Goal: Information Seeking & Learning: Learn about a topic

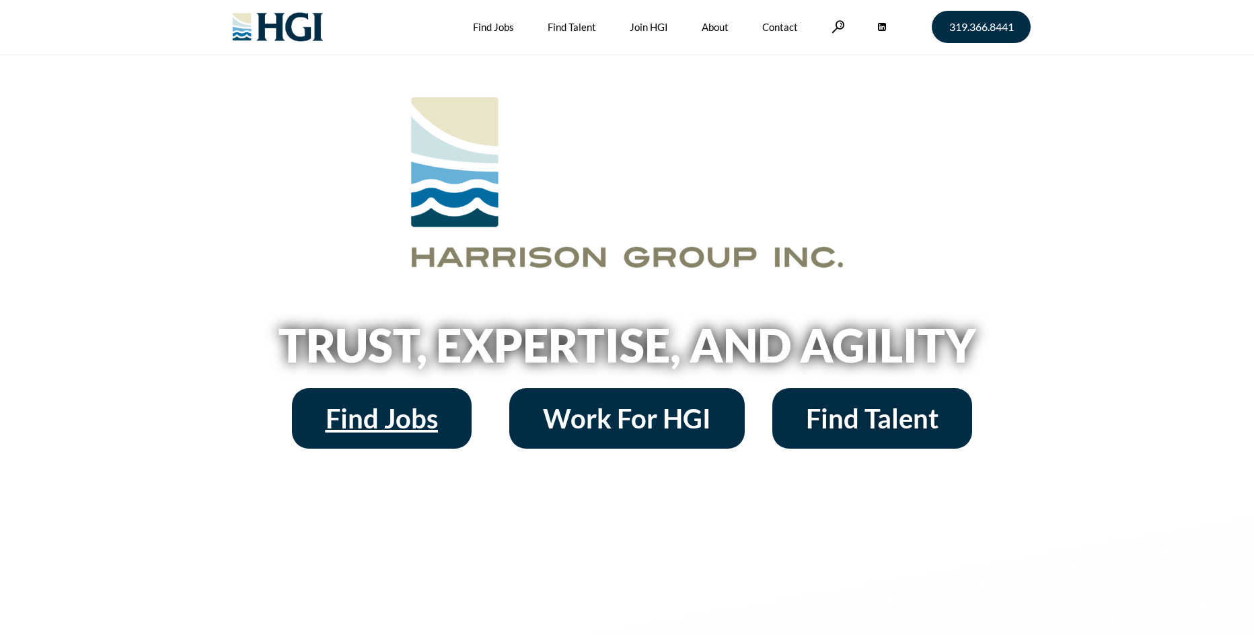
click at [424, 420] on span "Find Jobs" at bounding box center [382, 418] width 112 height 27
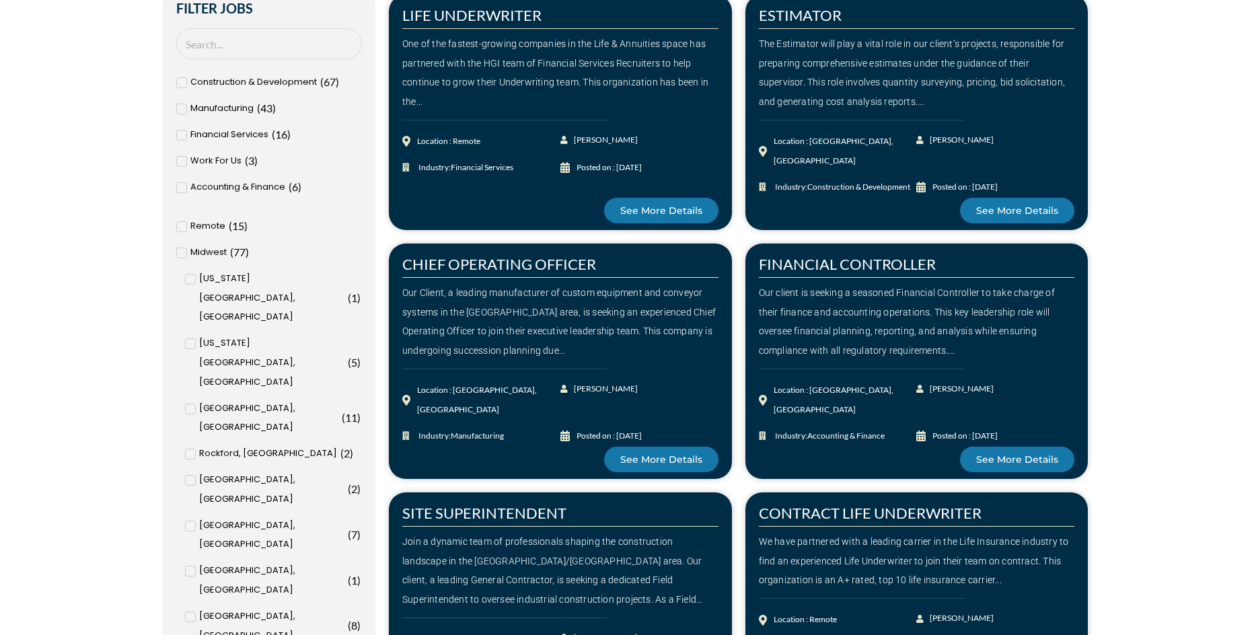
scroll to position [538, 0]
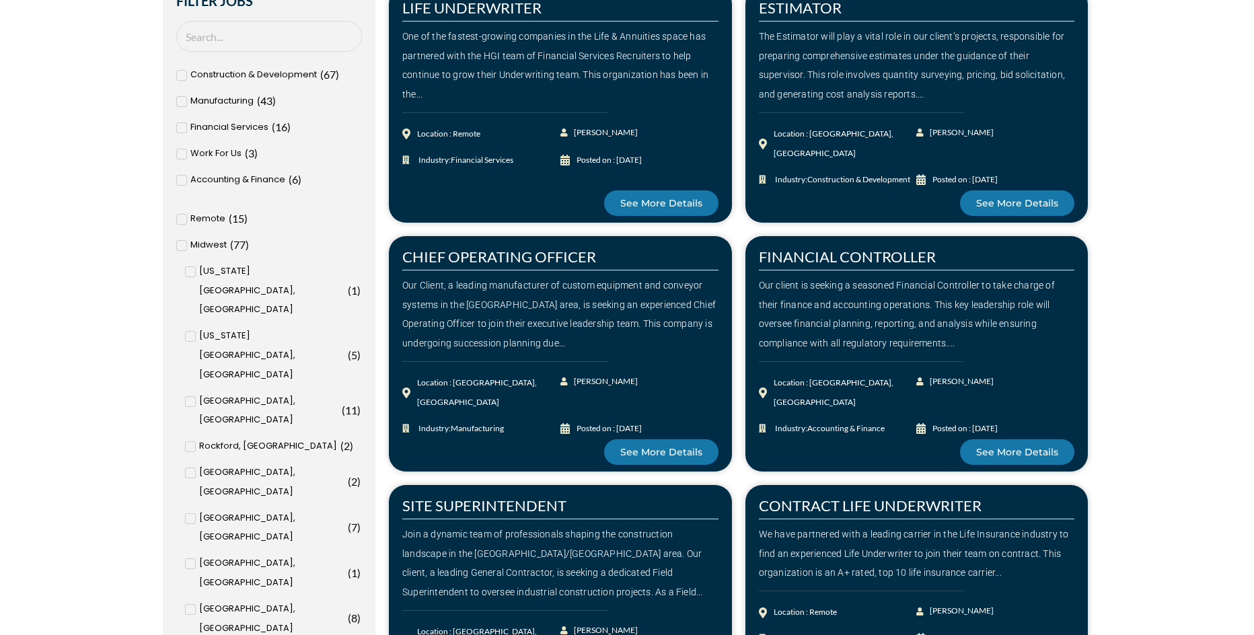
click at [192, 326] on div "[US_STATE][GEOGRAPHIC_DATA], [GEOGRAPHIC_DATA] ( 5 )" at bounding box center [273, 355] width 176 height 58
click at [0, 0] on input "Kansas City, MO ( 5 )" at bounding box center [0, 0] width 0 height 0
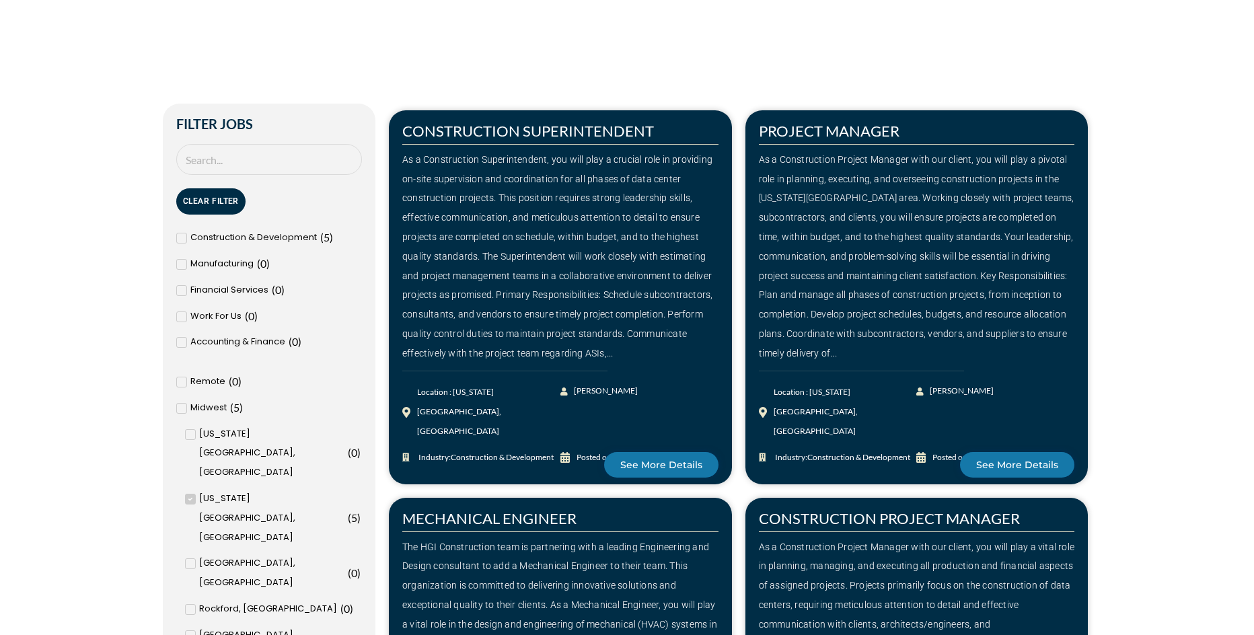
scroll to position [605, 0]
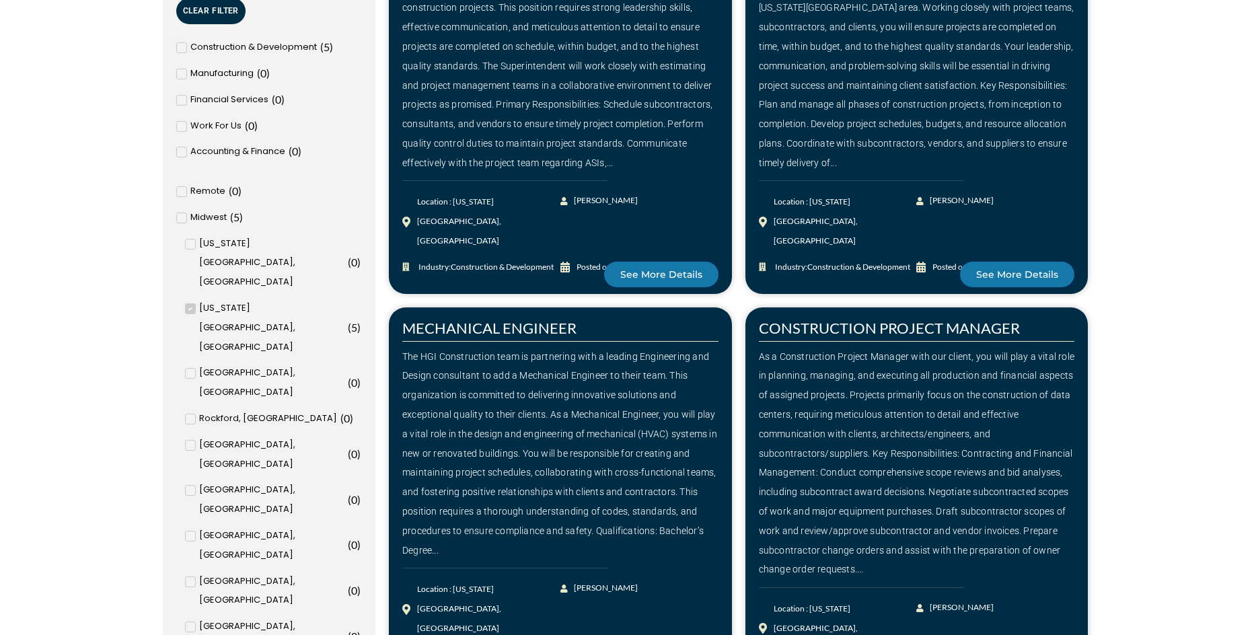
click at [187, 303] on span at bounding box center [190, 308] width 11 height 11
click at [0, 0] on input "Kansas City, MO ( 5 )" at bounding box center [0, 0] width 0 height 0
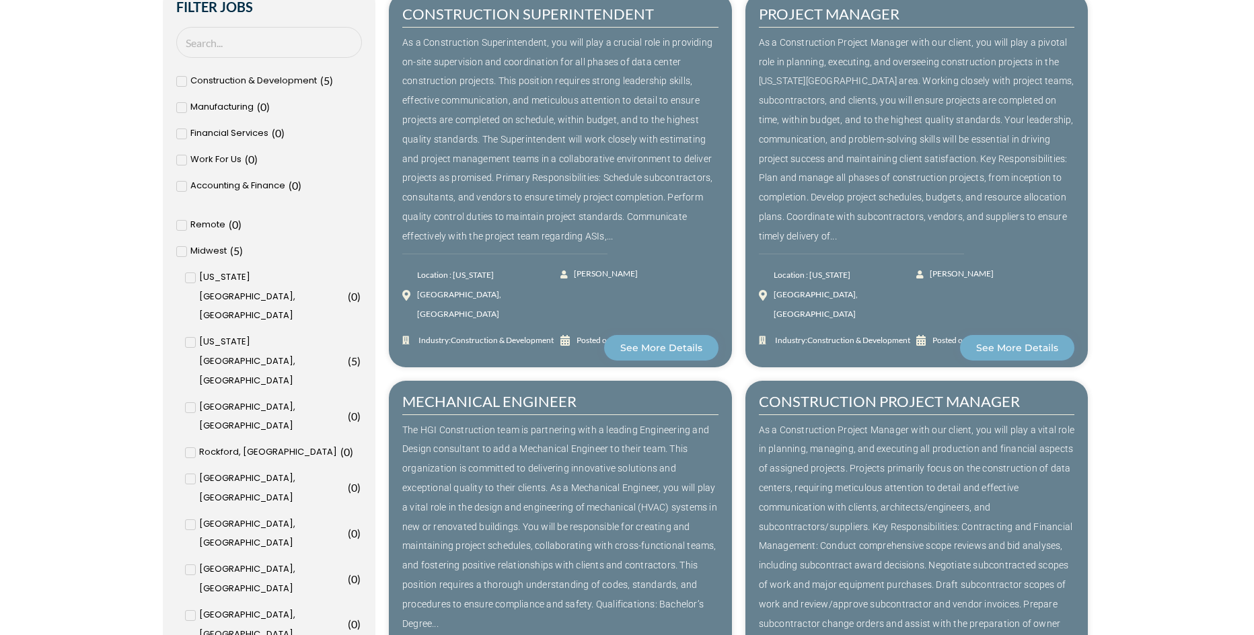
scroll to position [498, 0]
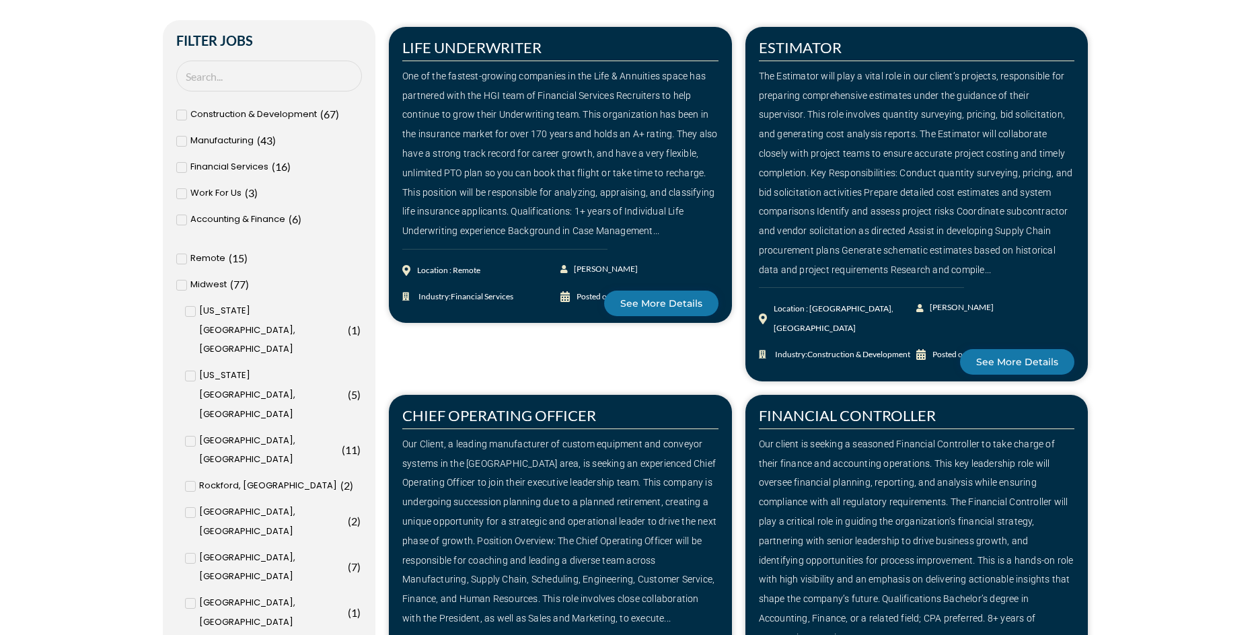
click at [184, 114] on icon at bounding box center [182, 115] width 4 height 3
click at [0, 0] on input "Construction & Development ( 67 )" at bounding box center [0, 0] width 0 height 0
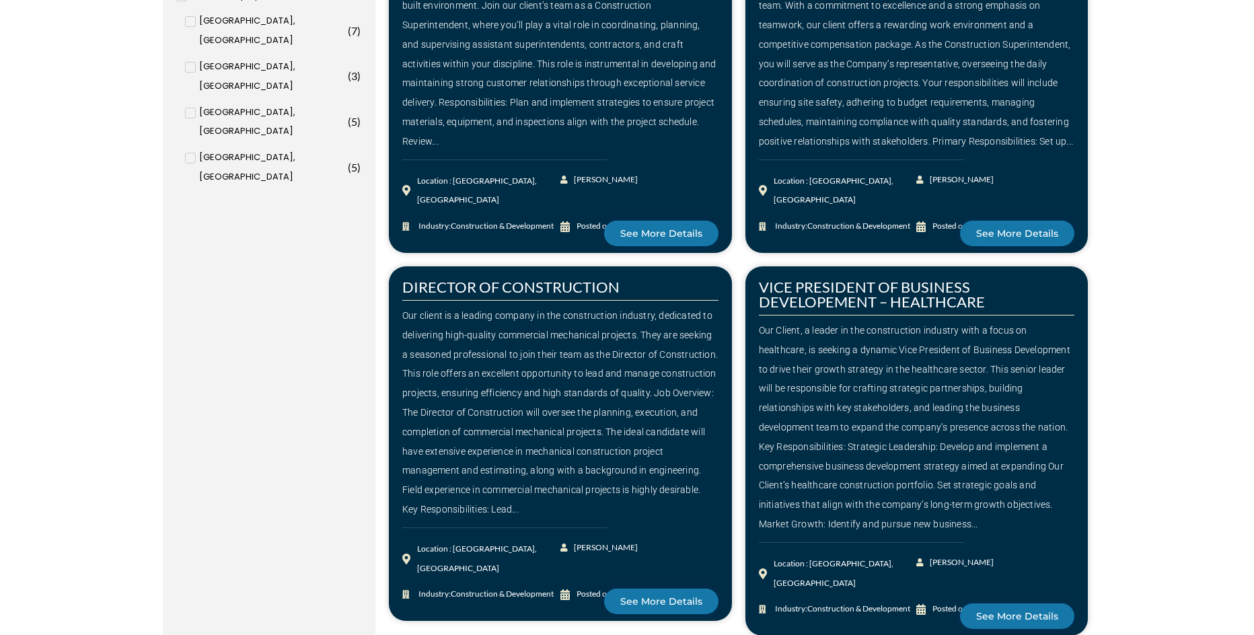
scroll to position [1776, 0]
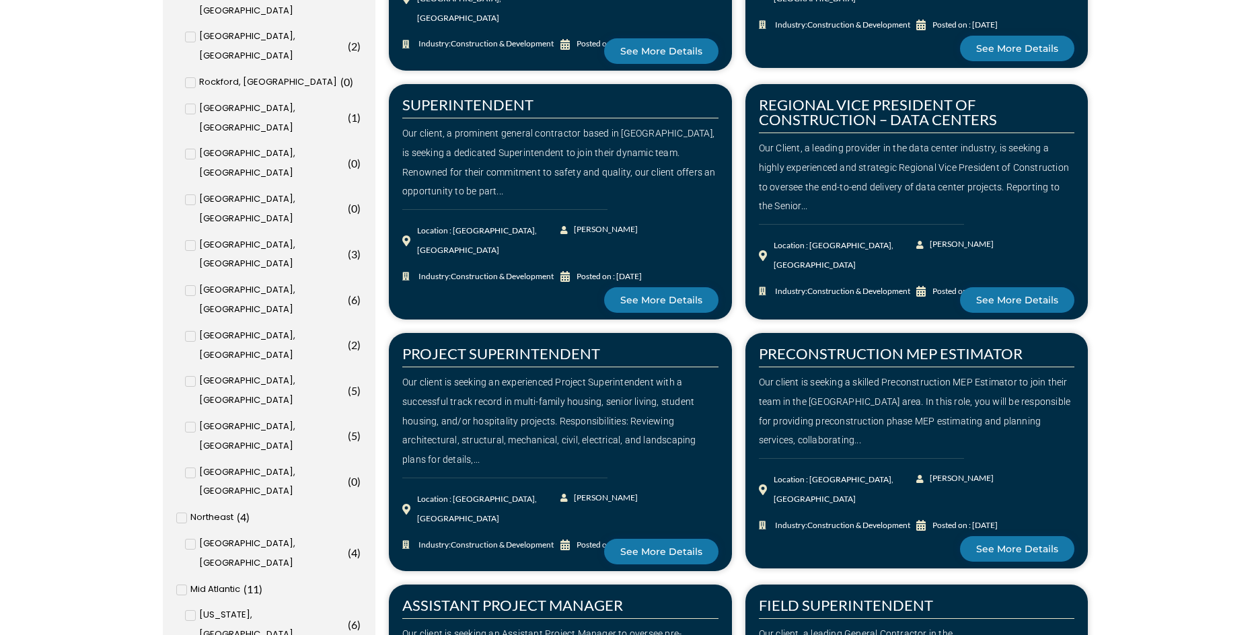
scroll to position [1211, 0]
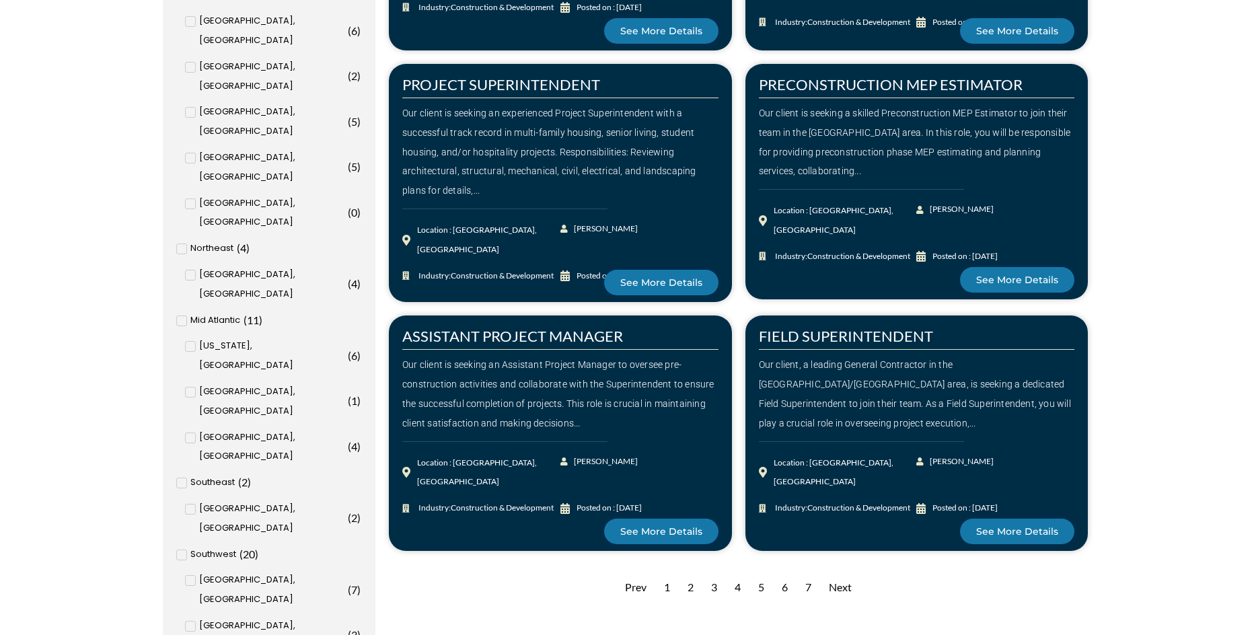
click at [716, 580] on div "3" at bounding box center [714, 587] width 20 height 33
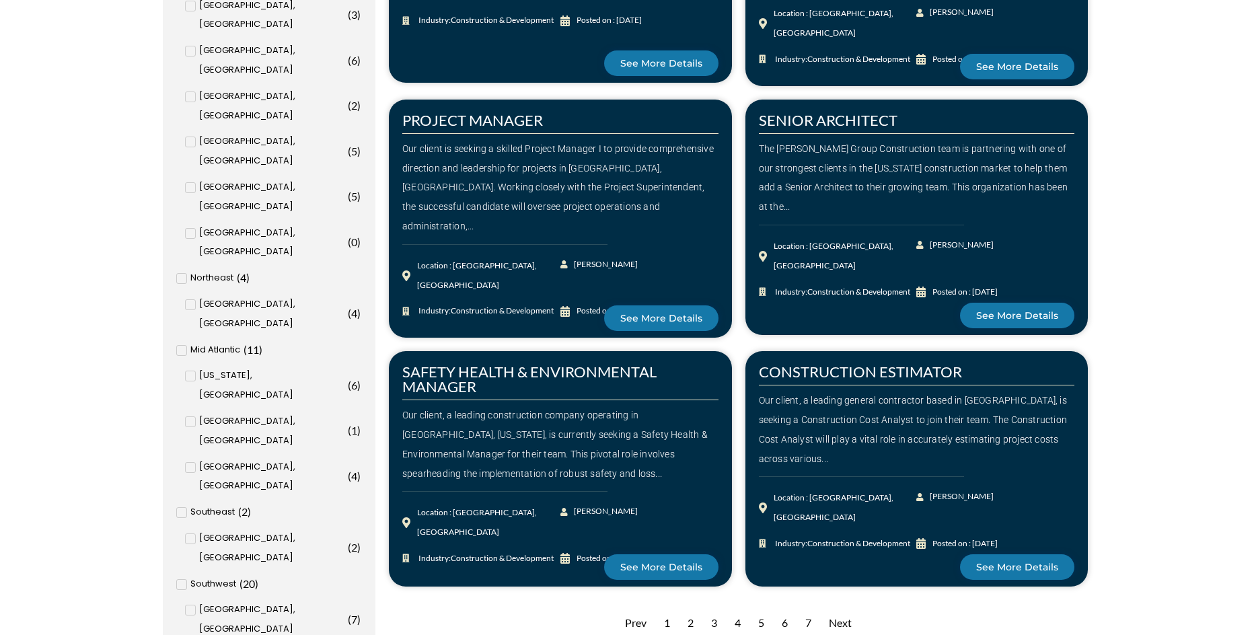
scroll to position [1211, 0]
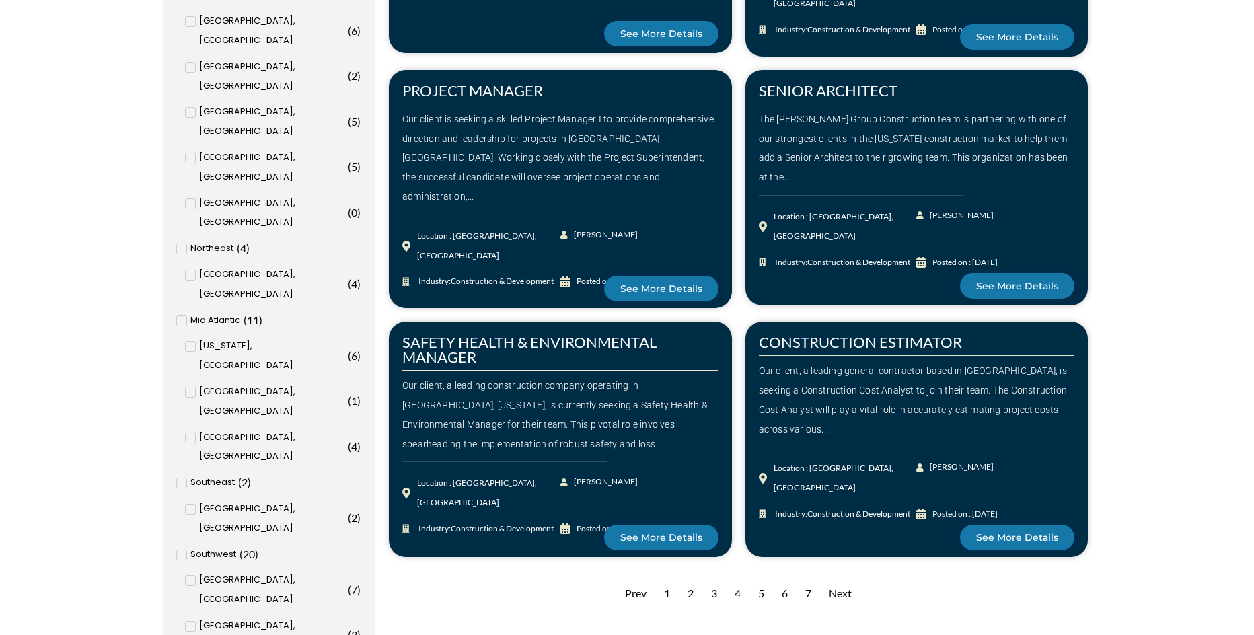
click at [736, 580] on div "4" at bounding box center [738, 593] width 20 height 33
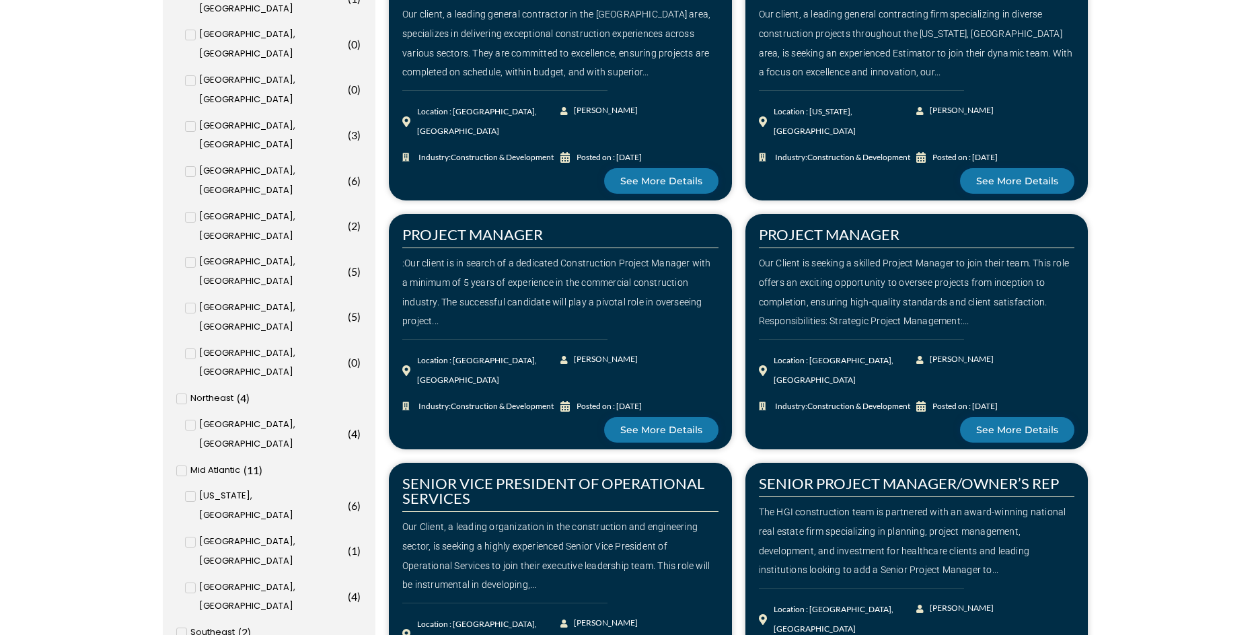
scroll to position [1345, 0]
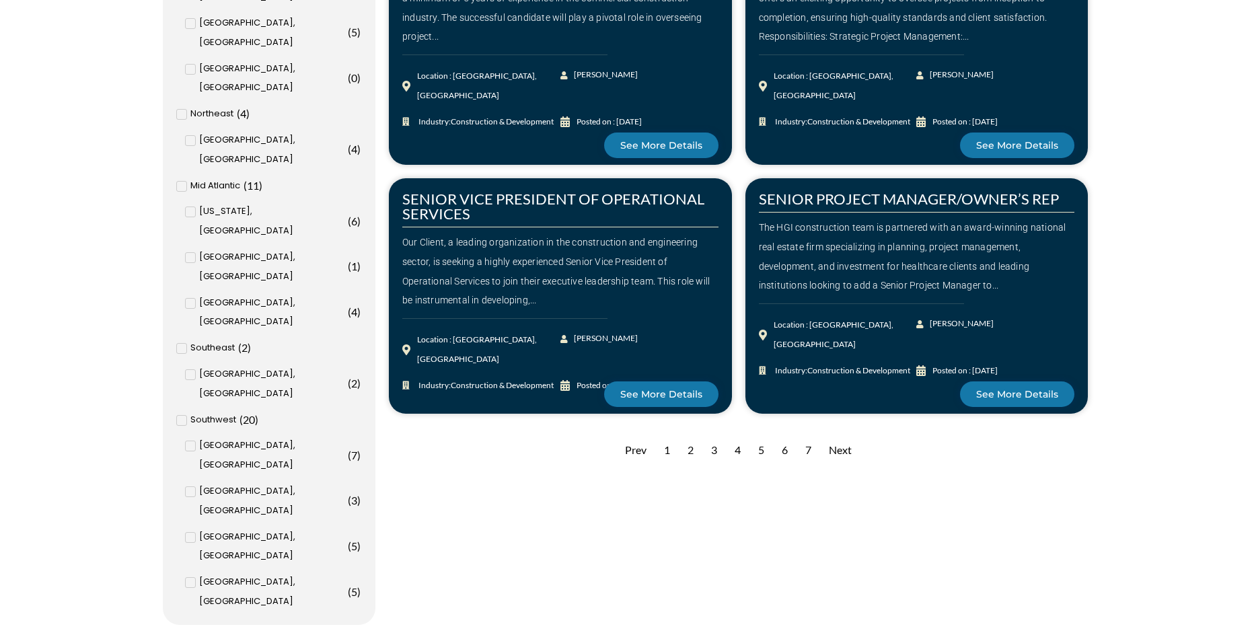
click at [761, 449] on div "5" at bounding box center [761, 450] width 20 height 33
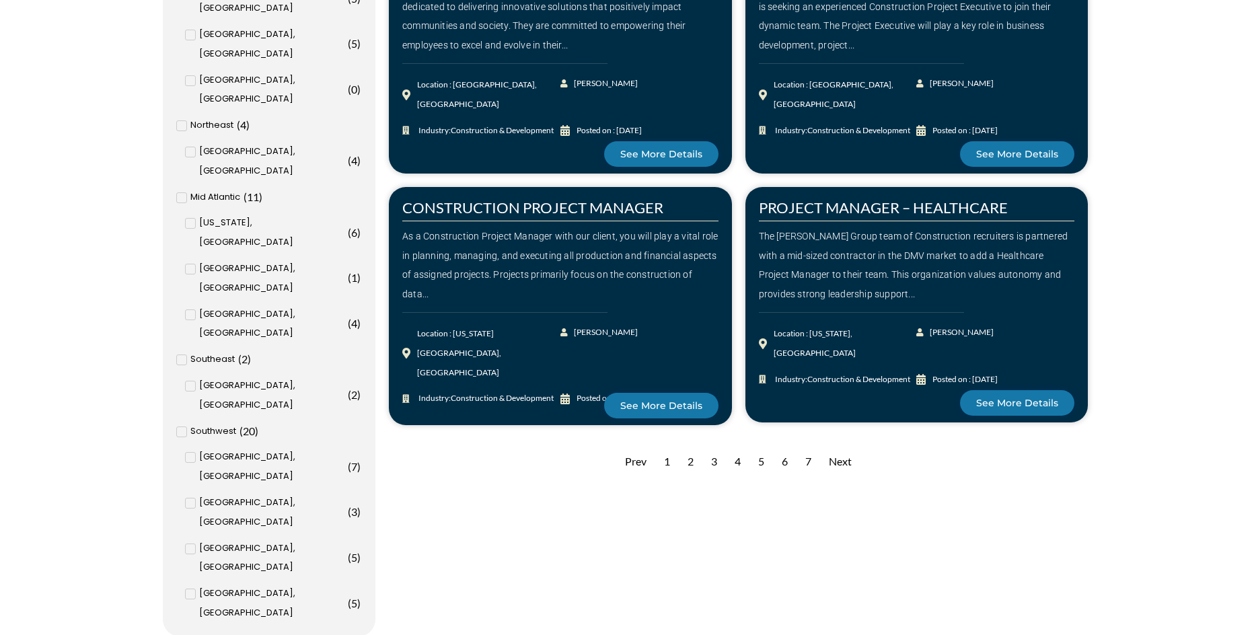
scroll to position [1614, 0]
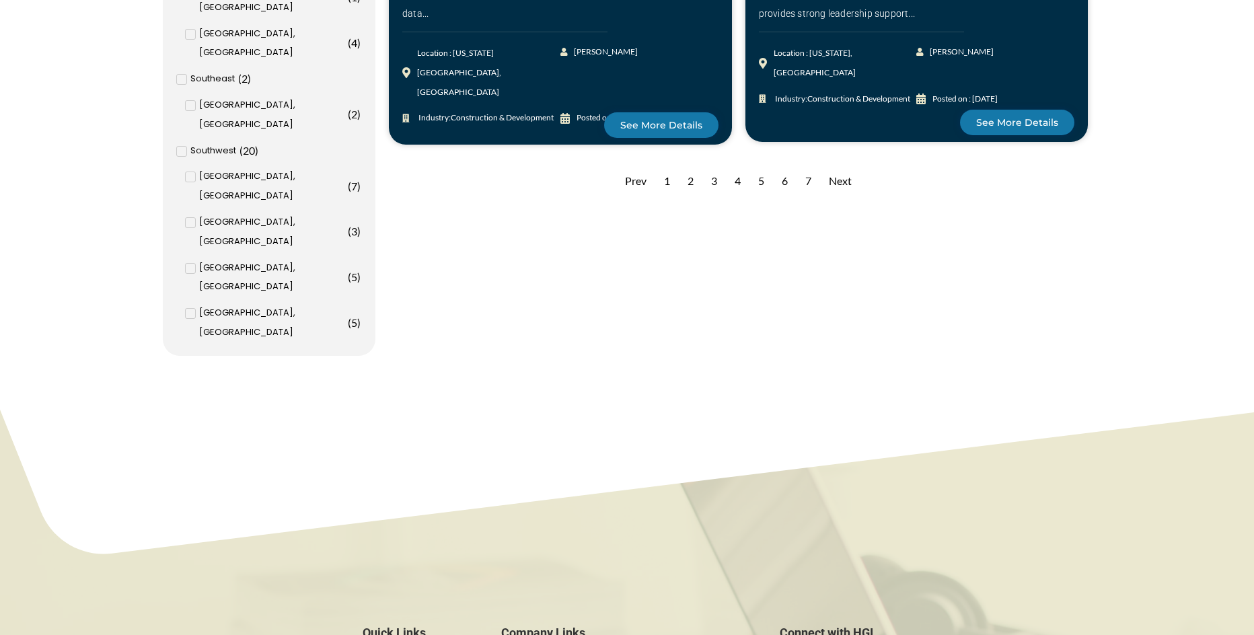
click at [849, 176] on div "Next" at bounding box center [840, 181] width 36 height 33
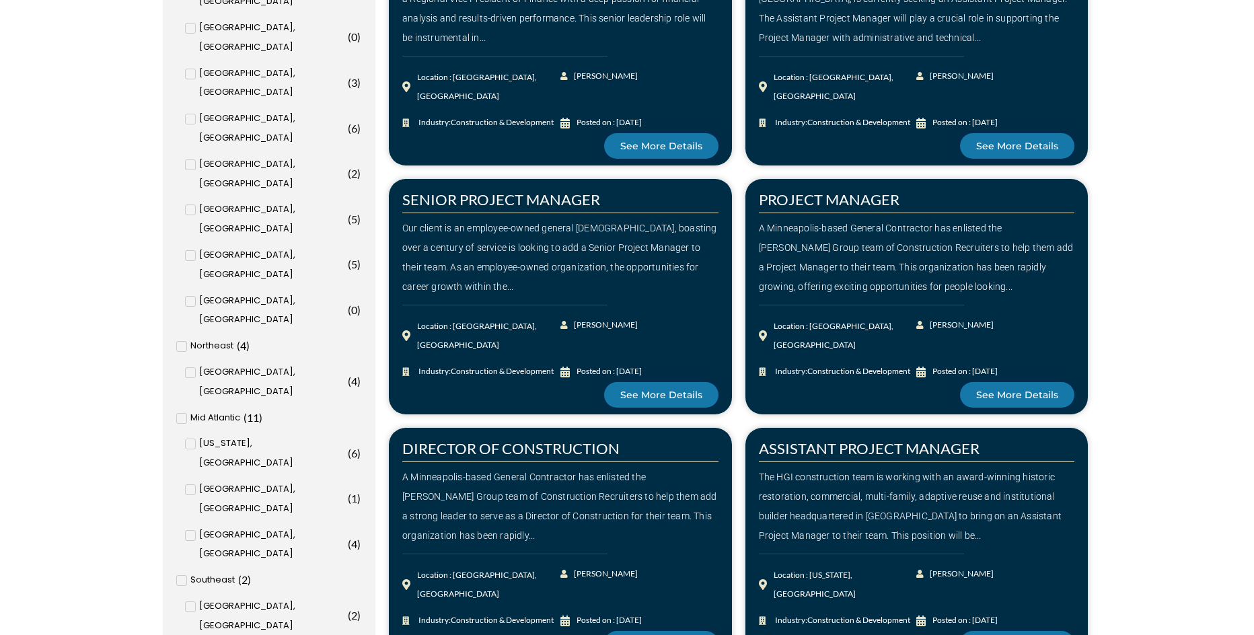
scroll to position [1412, 0]
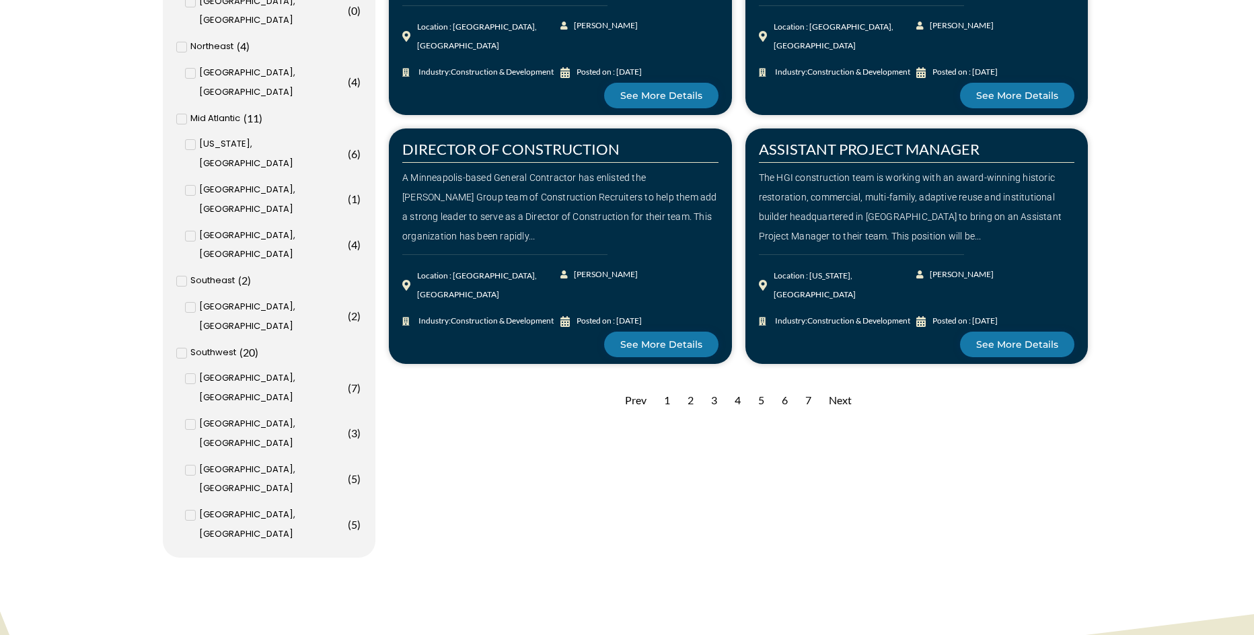
click at [840, 384] on div "Next" at bounding box center [840, 400] width 36 height 33
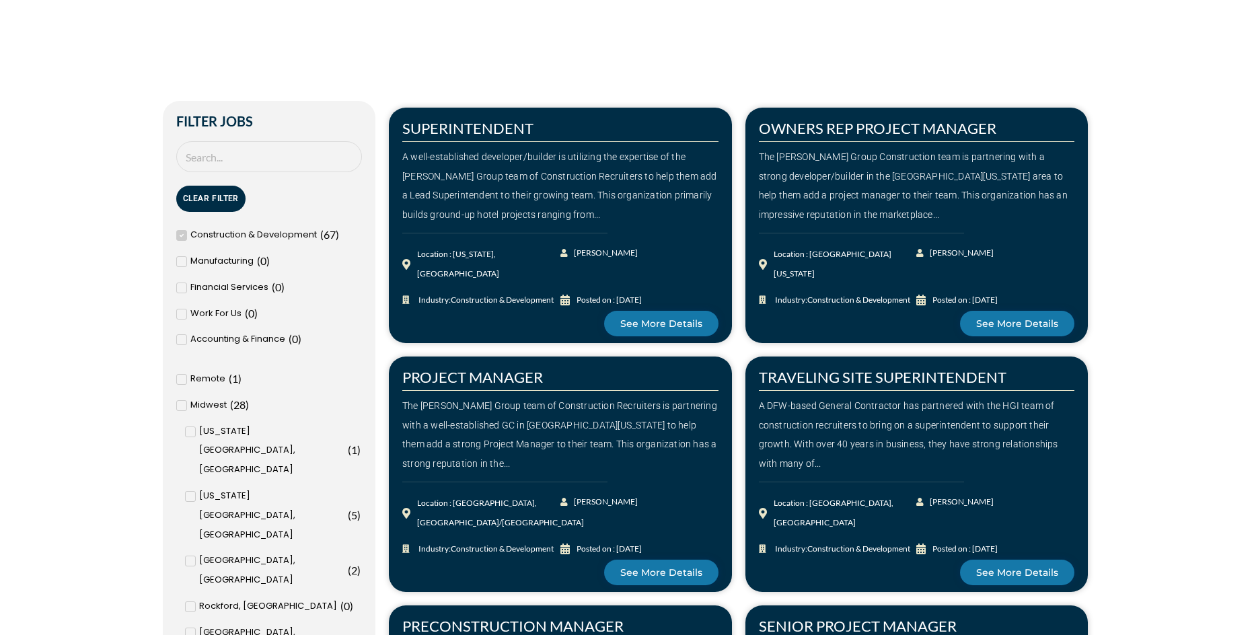
scroll to position [269, 0]
